Goal: Information Seeking & Learning: Learn about a topic

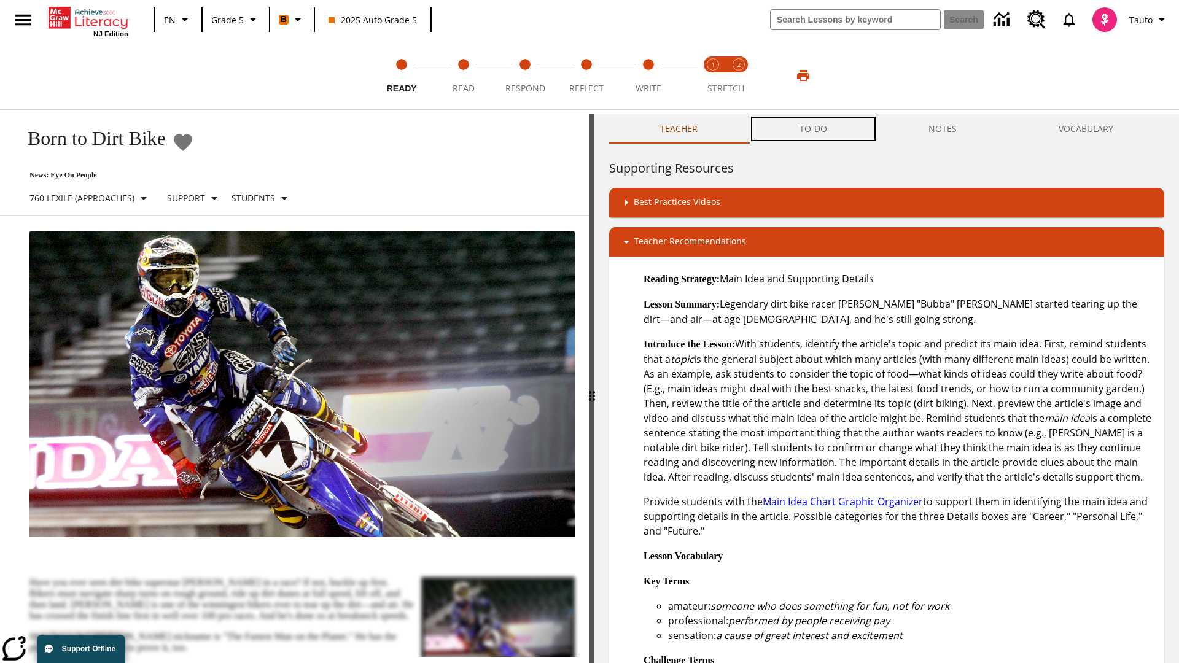
click at [813, 129] on button "TO-DO" at bounding box center [813, 128] width 130 height 29
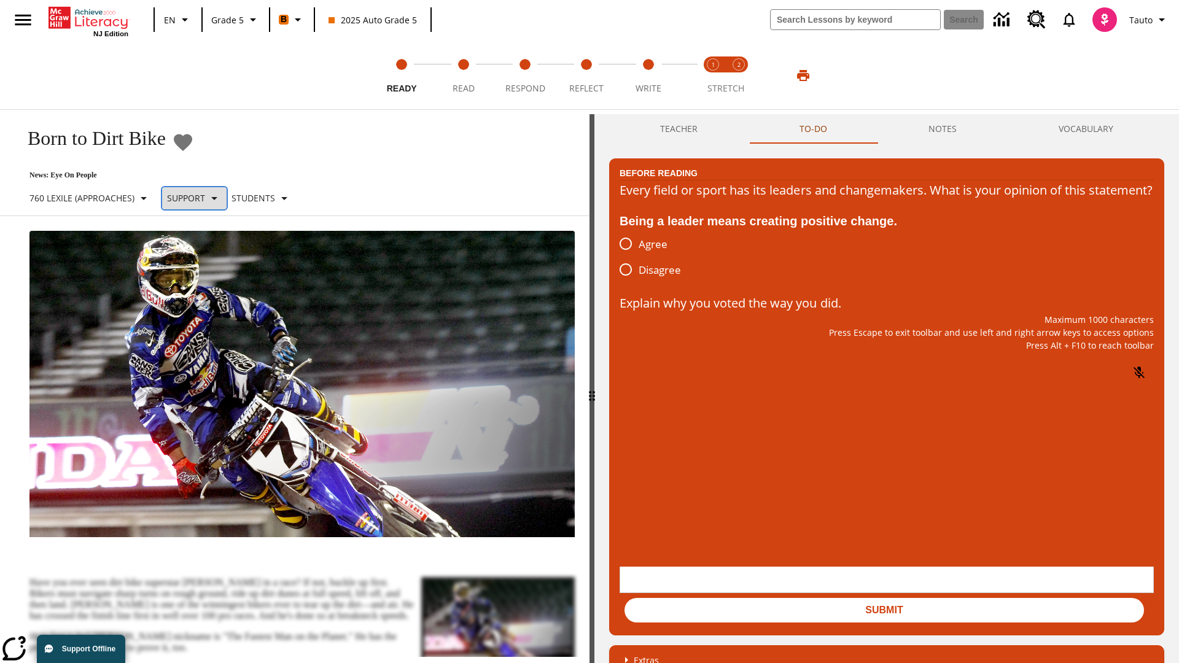
click at [203, 198] on p "Support" at bounding box center [186, 198] width 38 height 13
click at [217, 269] on p "Support" at bounding box center [216, 269] width 72 height 13
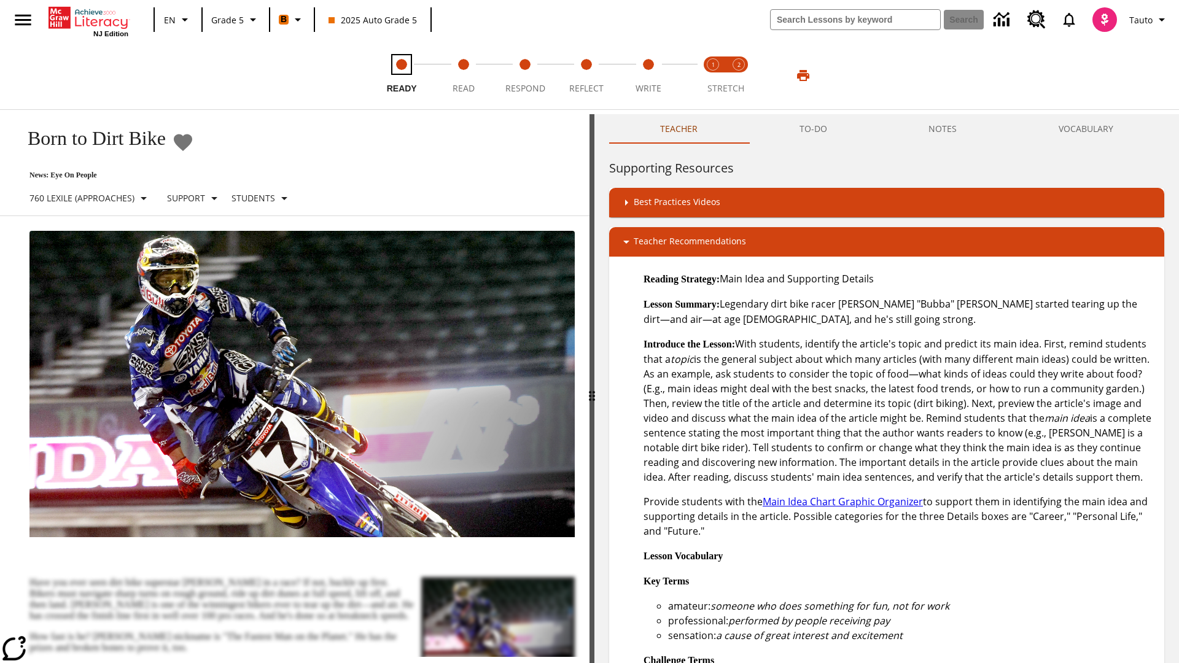
click at [401, 76] on span "Ready" at bounding box center [402, 83] width 30 height 22
click at [813, 129] on button "TO-DO" at bounding box center [813, 128] width 130 height 29
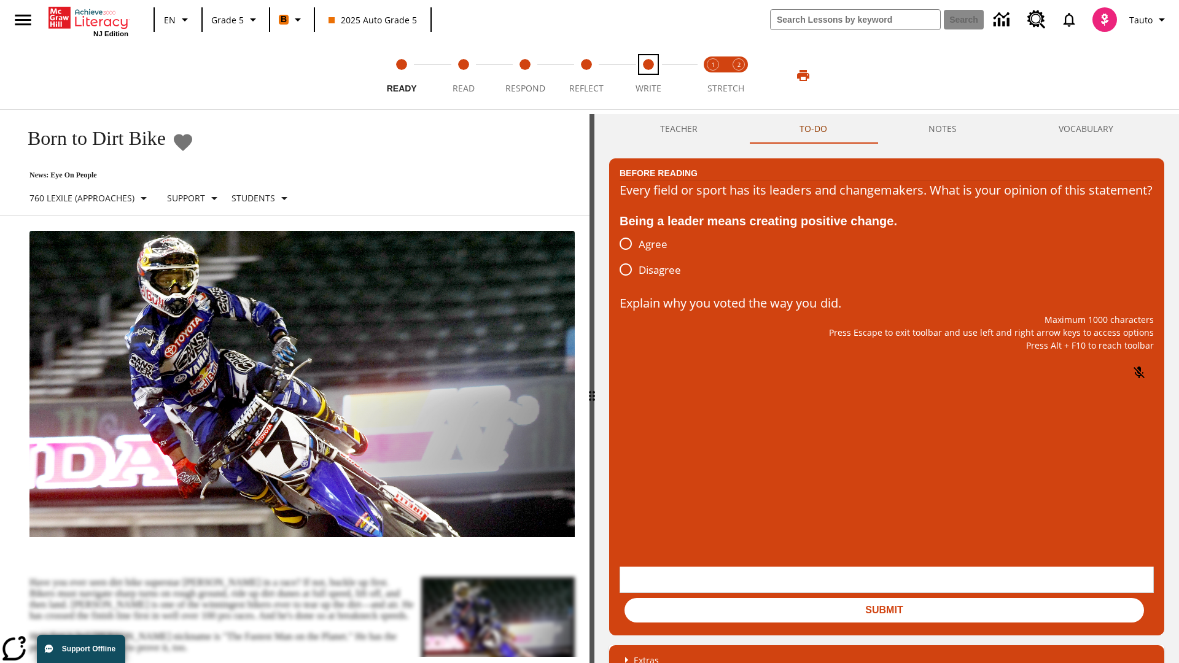
click at [648, 76] on span "Write" at bounding box center [648, 83] width 26 height 22
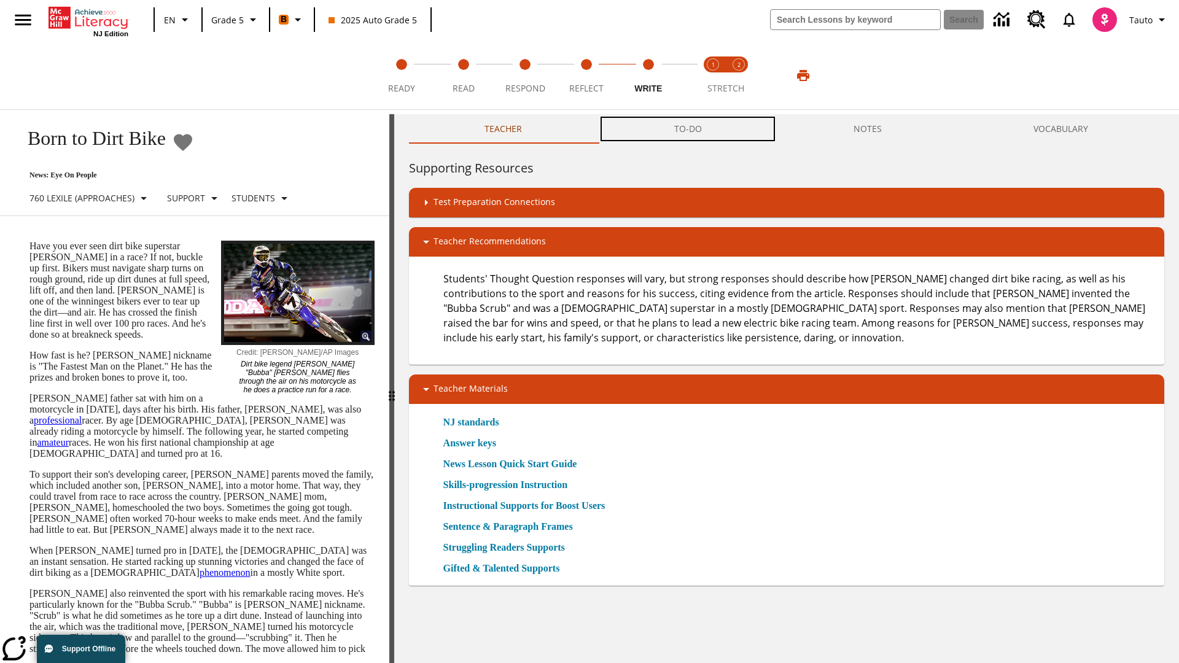
scroll to position [1, 0]
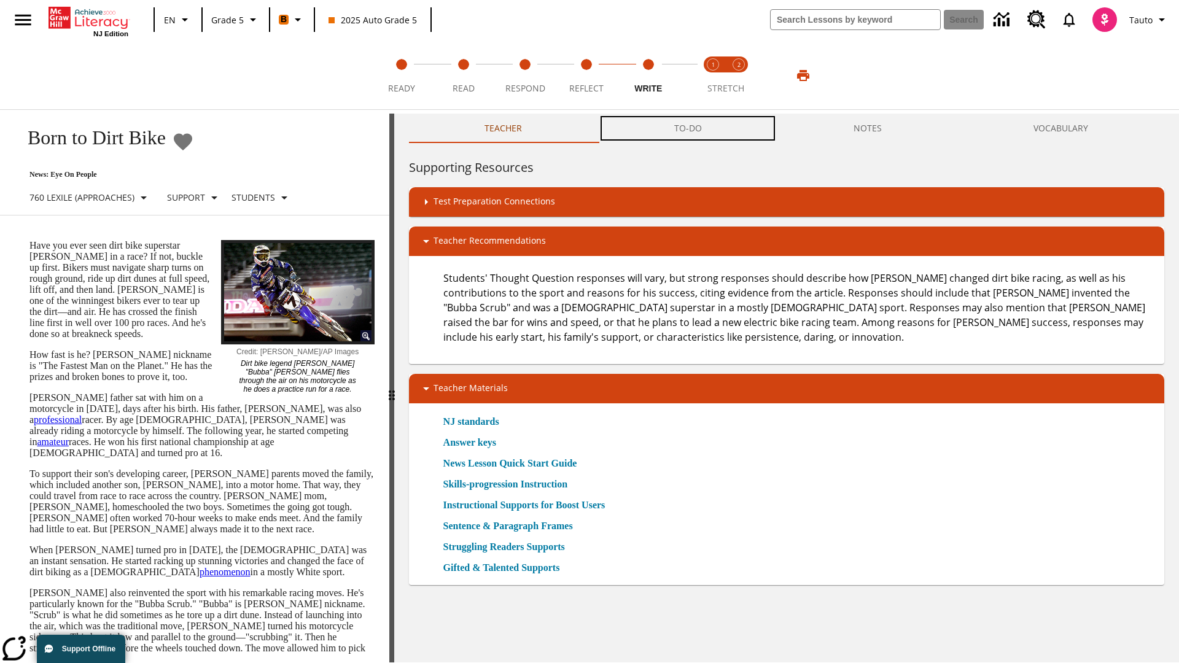
click at [688, 129] on button "TO-DO" at bounding box center [687, 128] width 179 height 29
